Goal: Information Seeking & Learning: Learn about a topic

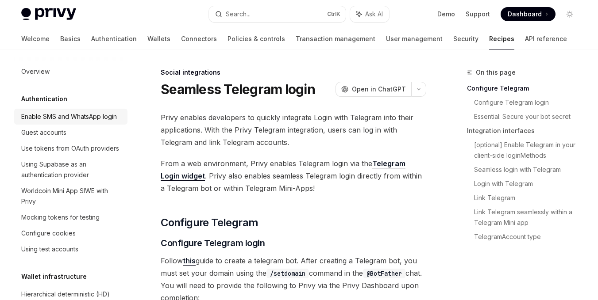
click at [42, 121] on div "Enable SMS and WhatsApp login" at bounding box center [69, 116] width 96 height 11
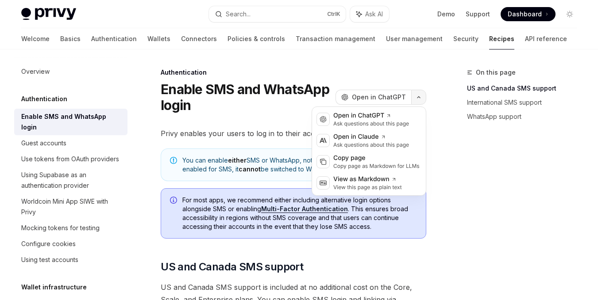
click at [418, 101] on button "button" at bounding box center [418, 97] width 15 height 15
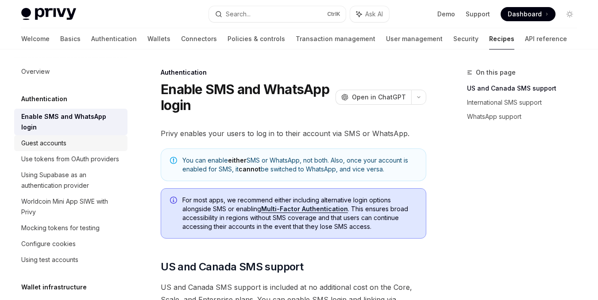
click at [52, 142] on div "Guest accounts" at bounding box center [43, 143] width 45 height 11
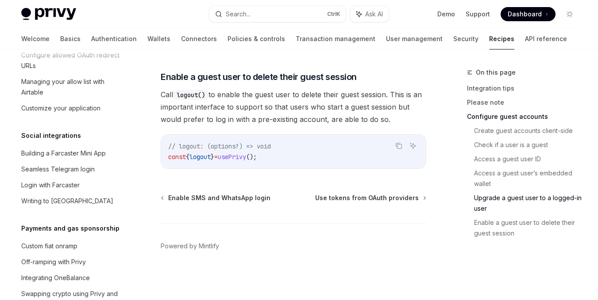
scroll to position [606, 0]
click at [92, 174] on div "Seamless Telegram login" at bounding box center [57, 169] width 73 height 11
type textarea "*"
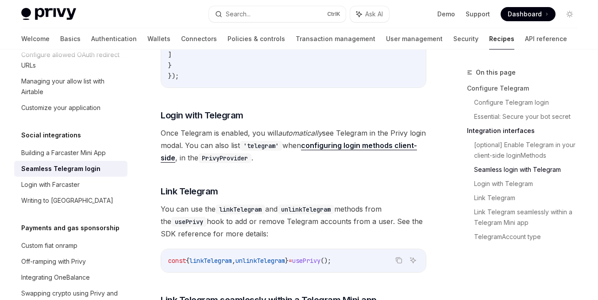
scroll to position [1219, 0]
